Goal: Task Accomplishment & Management: Complete application form

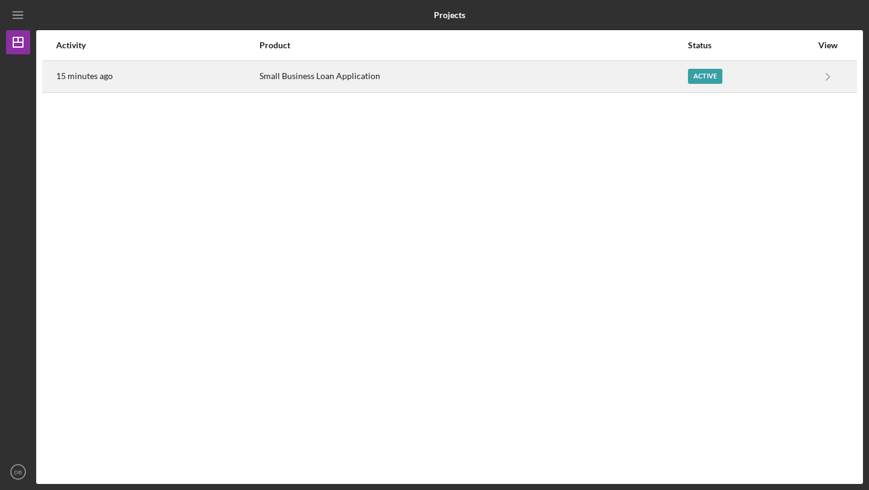
click at [426, 75] on div "Small Business Loan Application" at bounding box center [473, 77] width 427 height 30
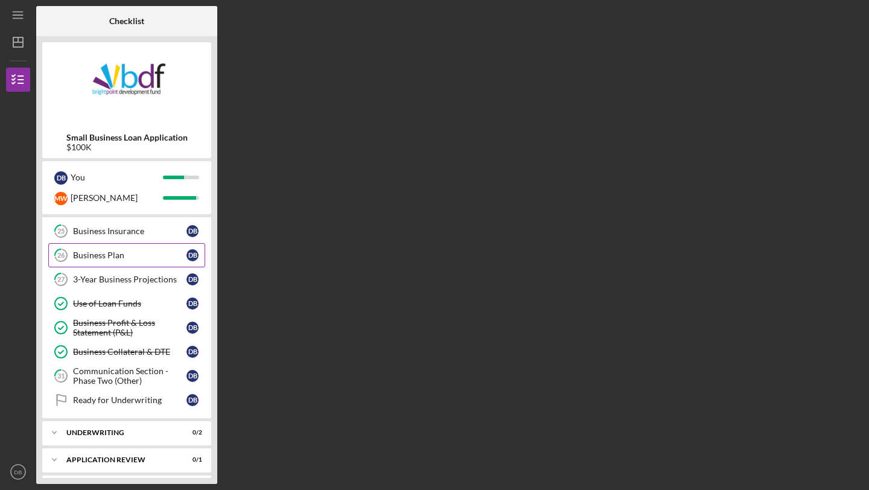
scroll to position [392, 0]
